Goal: Transaction & Acquisition: Purchase product/service

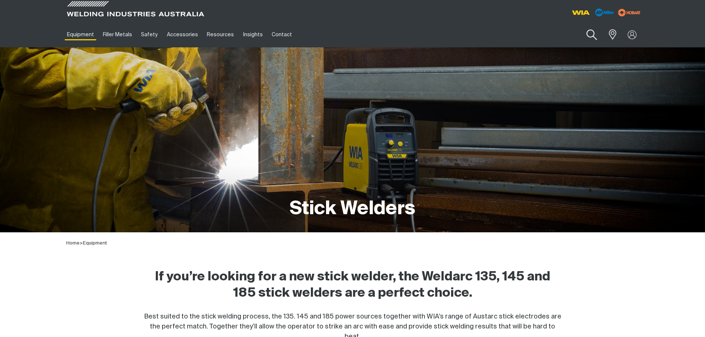
scroll to position [296, 0]
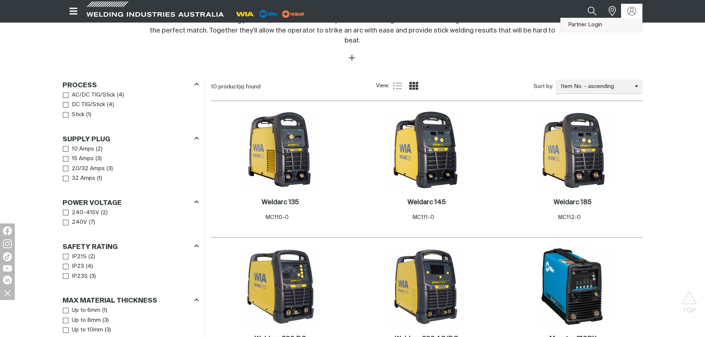
click at [601, 24] on link "Partner Login" at bounding box center [601, 25] width 81 height 14
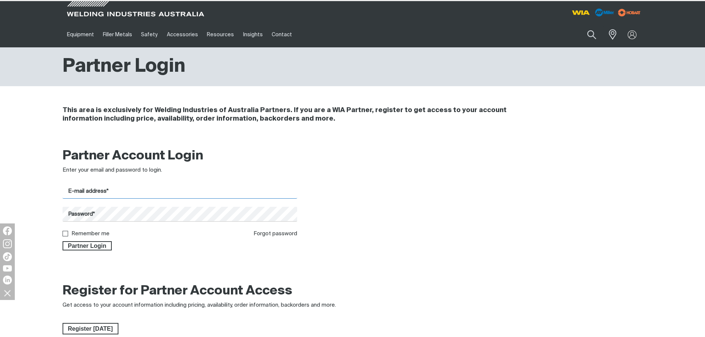
type input "[PERSON_NAME][EMAIL_ADDRESS][DOMAIN_NAME]"
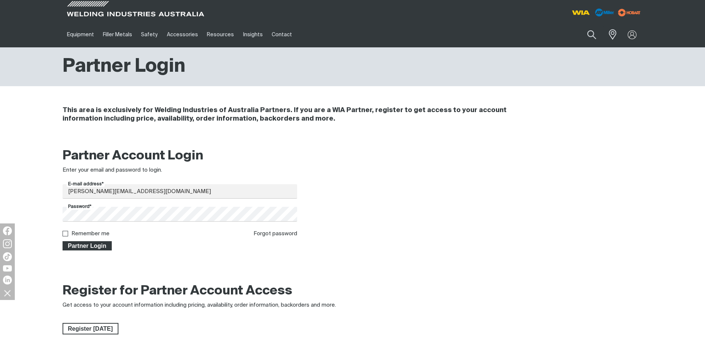
click at [88, 248] on span "Partner Login" at bounding box center [87, 246] width 48 height 10
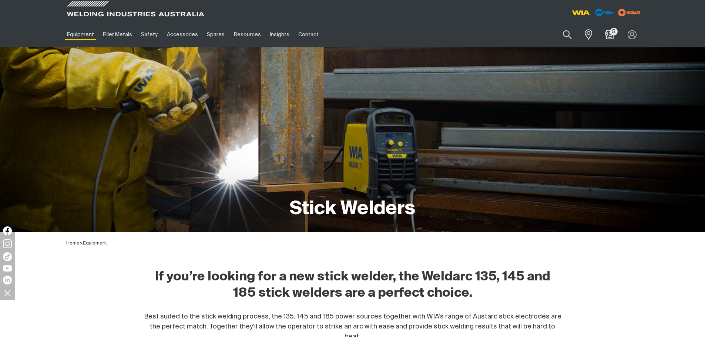
scroll to position [296, 0]
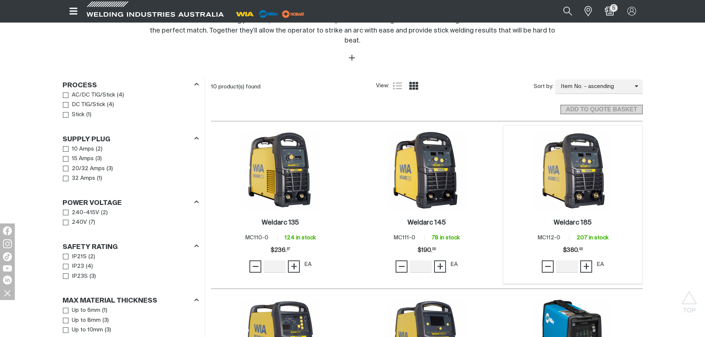
click at [579, 156] on img at bounding box center [572, 170] width 79 height 79
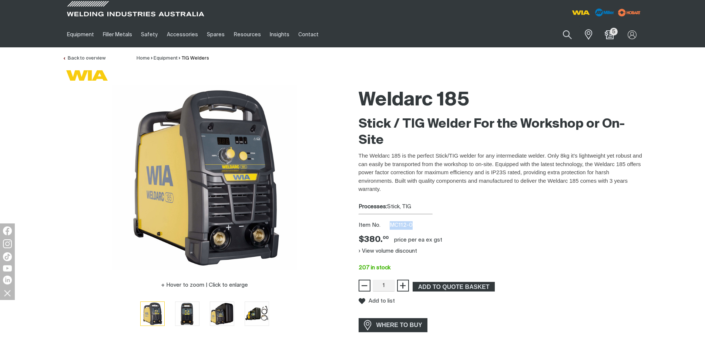
drag, startPoint x: 390, startPoint y: 223, endPoint x: 411, endPoint y: 224, distance: 20.7
click at [411, 224] on span "MC112-0" at bounding box center [401, 225] width 23 height 6
copy span "MC112-0"
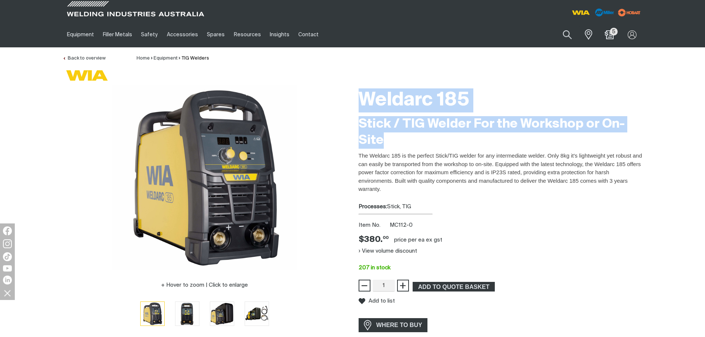
drag, startPoint x: 358, startPoint y: 97, endPoint x: 620, endPoint y: 134, distance: 265.1
click at [620, 134] on div "Weldarc 185 Stick / TIG Welder For the Workshop or On-Site The Weldarc 185 is t…" at bounding box center [501, 220] width 296 height 270
copy div "Weldarc 185 Stick / TIG Welder For the Workshop or On-Site"
click at [339, 113] on div at bounding box center [205, 177] width 284 height 185
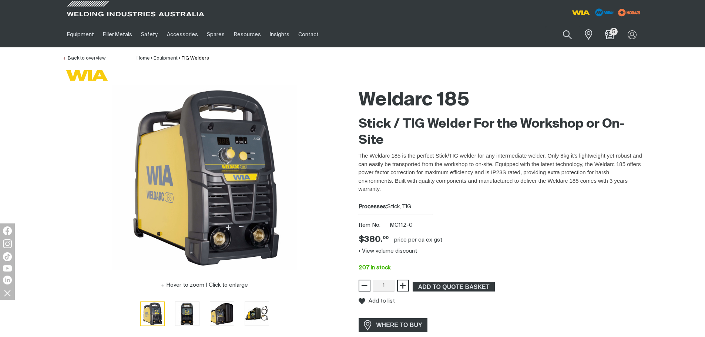
click at [357, 79] on div at bounding box center [354, 75] width 577 height 17
click at [357, 154] on div "Weldarc 185 Stick / TIG Welder For the Workshop or On-Site The Weldarc 185 is t…" at bounding box center [501, 220] width 296 height 270
drag, startPoint x: 369, startPoint y: 155, endPoint x: 476, endPoint y: 156, distance: 107.3
click at [476, 156] on p "The Weldarc 185 is the perfect Stick/TIG welder for any intermediate welder. On…" at bounding box center [501, 173] width 284 height 42
copy p "Weldarc 185 is the perfect Stick/TIG welder"
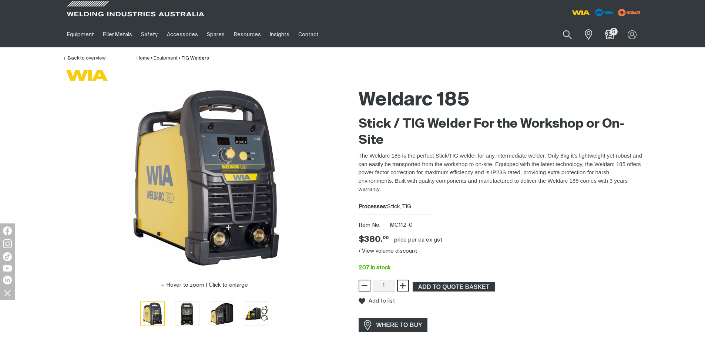
click at [307, 61] on div "Back to overview Home Equipment TIG Welders" at bounding box center [353, 54] width 580 height 15
drag, startPoint x: 362, startPoint y: 238, endPoint x: 370, endPoint y: 236, distance: 8.3
click at [382, 237] on span "$380. 00" at bounding box center [374, 240] width 30 height 11
copy span "380."
click at [400, 252] on button "View volume discount" at bounding box center [388, 251] width 58 height 12
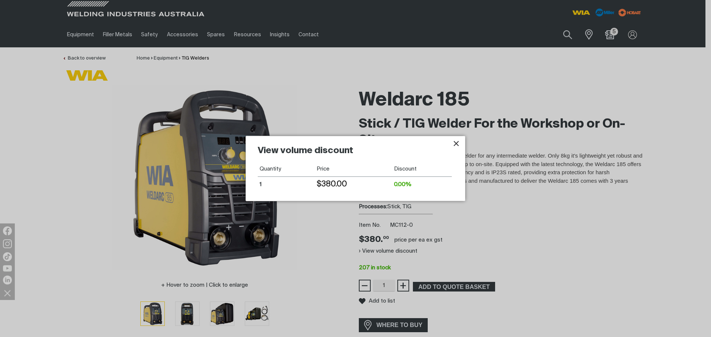
click at [403, 285] on div at bounding box center [355, 168] width 711 height 337
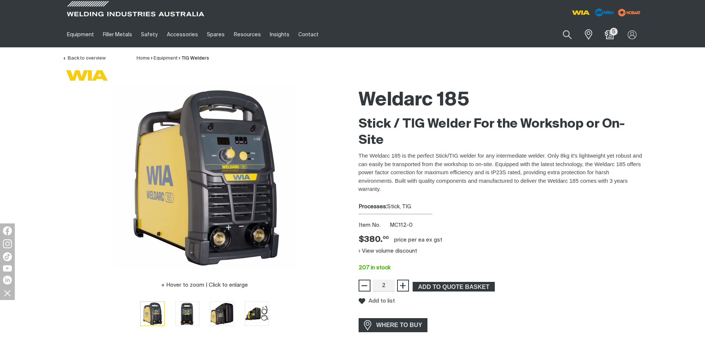
click at [403, 285] on span "+" at bounding box center [402, 285] width 7 height 13
type input "5"
click at [403, 285] on span "+" at bounding box center [402, 285] width 7 height 13
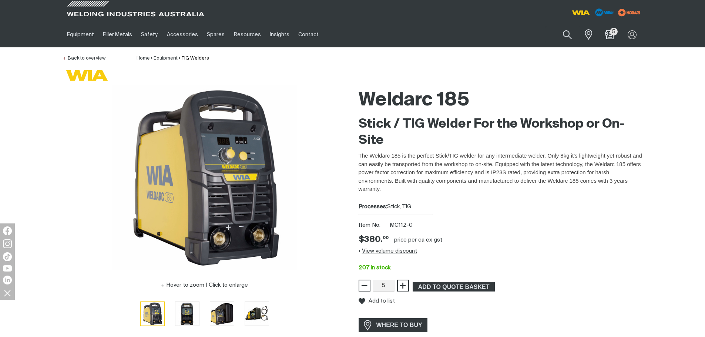
click at [377, 252] on button "View volume discount" at bounding box center [388, 251] width 58 height 12
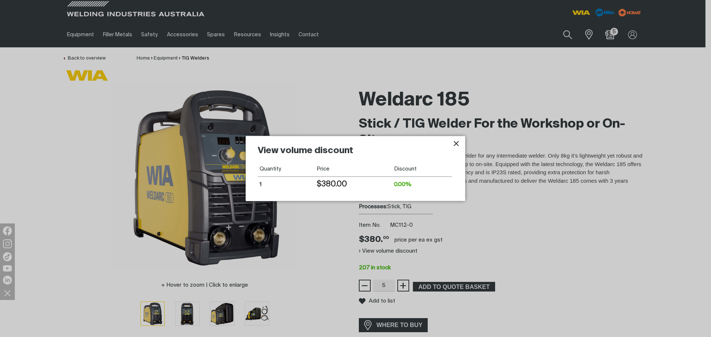
click at [455, 146] on icon "Close pop-up overlay" at bounding box center [456, 143] width 9 height 9
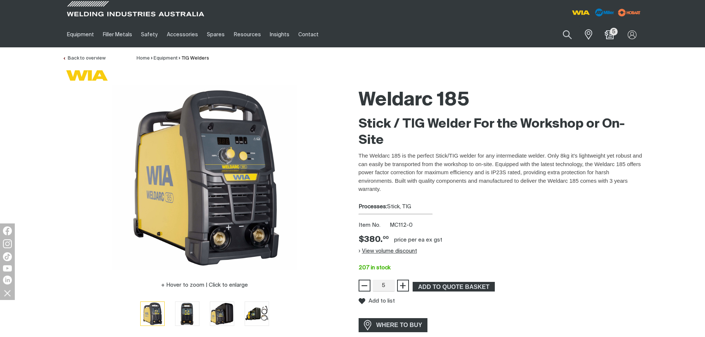
click at [360, 249] on button "View volume discount" at bounding box center [388, 251] width 58 height 12
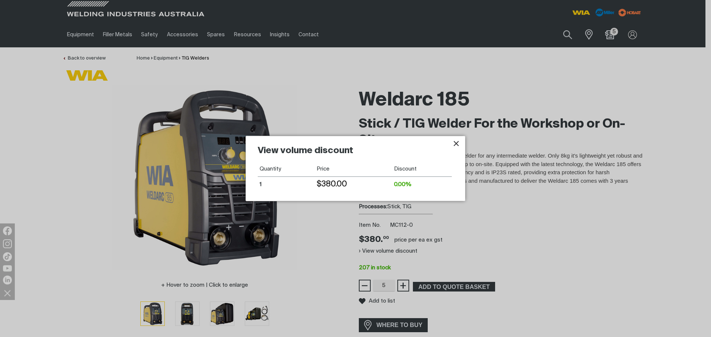
click at [457, 144] on icon "Close pop-up overlay" at bounding box center [456, 143] width 9 height 9
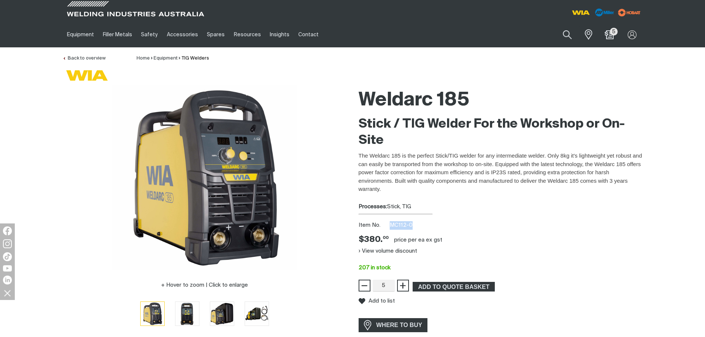
drag, startPoint x: 389, startPoint y: 224, endPoint x: 414, endPoint y: 223, distance: 25.2
click at [414, 223] on div "Item No. MC112-0" at bounding box center [501, 225] width 284 height 9
copy span "MC112-0"
